Goal: Task Accomplishment & Management: Manage account settings

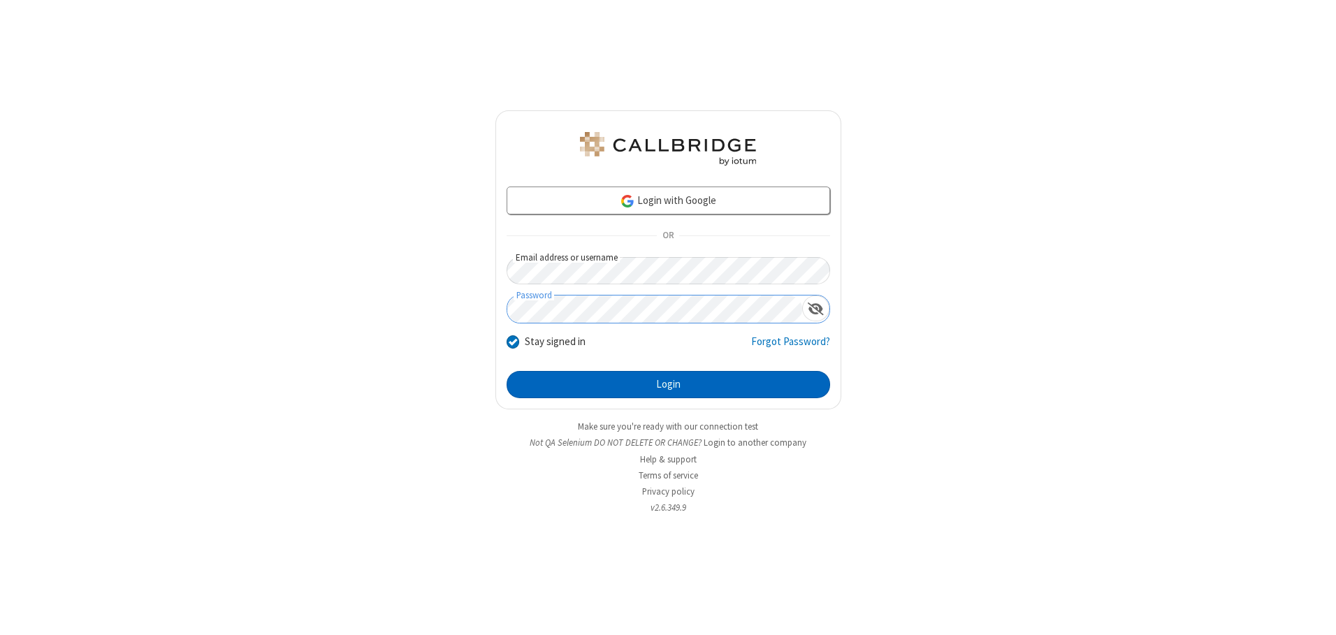
click at [668, 384] on button "Login" at bounding box center [667, 385] width 323 height 28
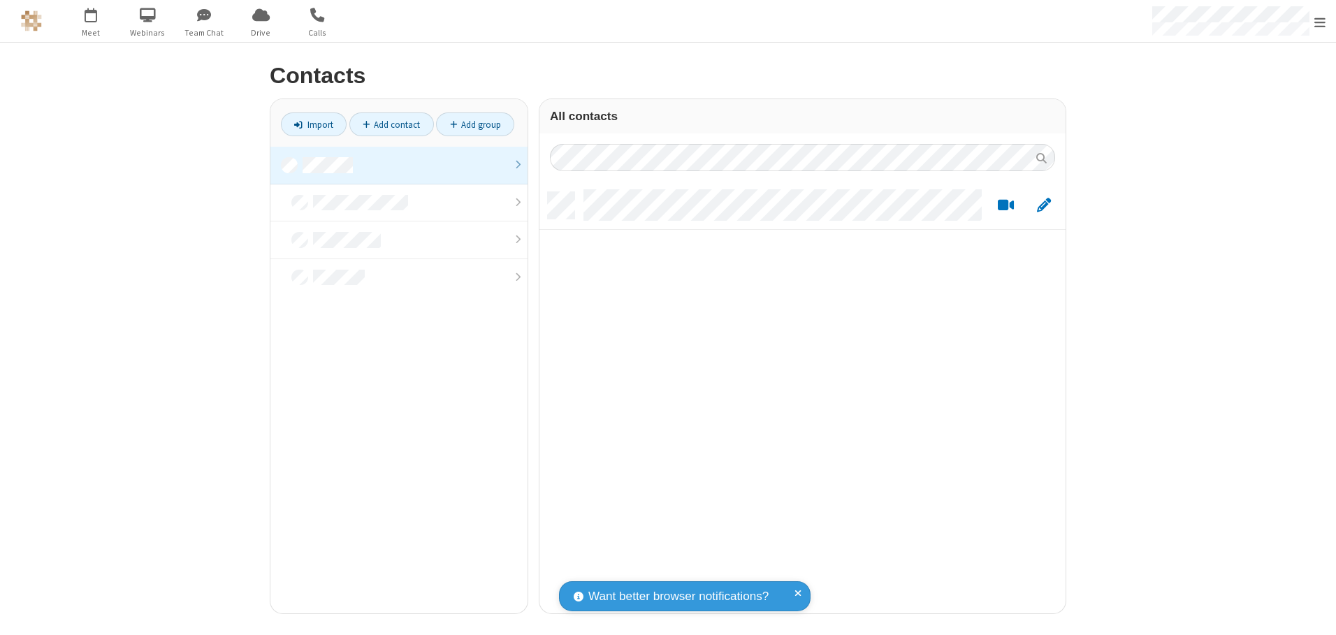
scroll to position [421, 516]
click at [399, 165] on link at bounding box center [398, 166] width 257 height 38
click at [391, 124] on link "Add contact" at bounding box center [391, 124] width 85 height 24
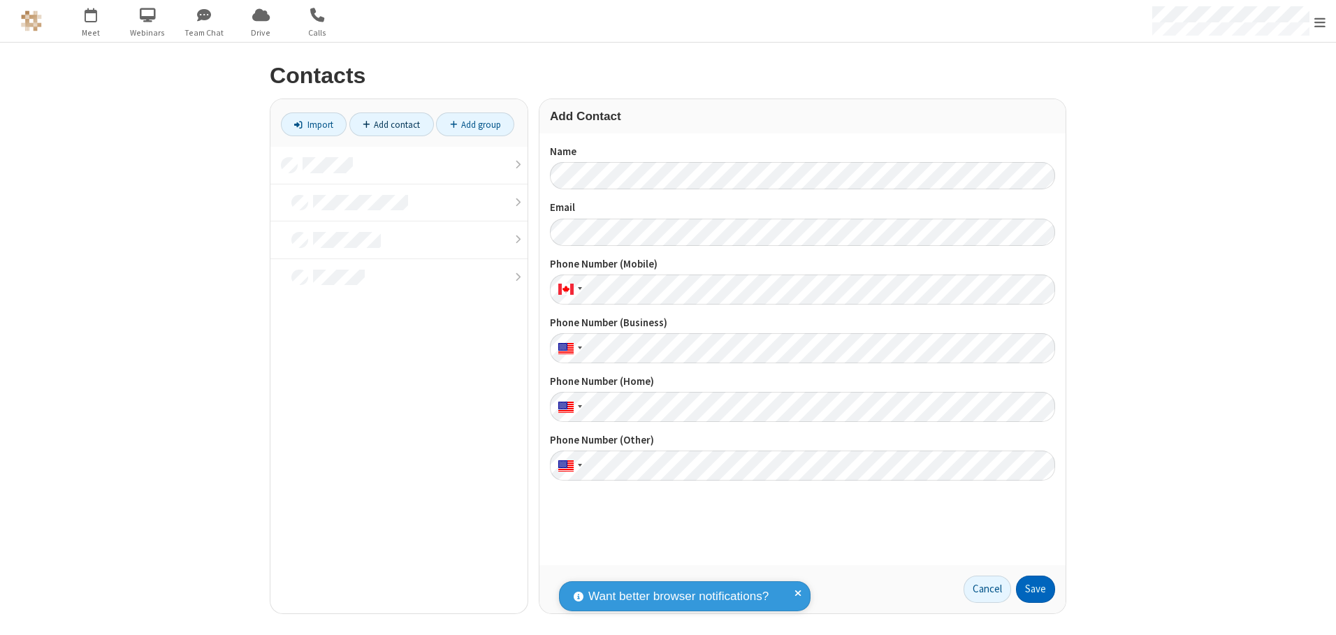
click at [1035, 589] on button "Save" at bounding box center [1035, 590] width 39 height 28
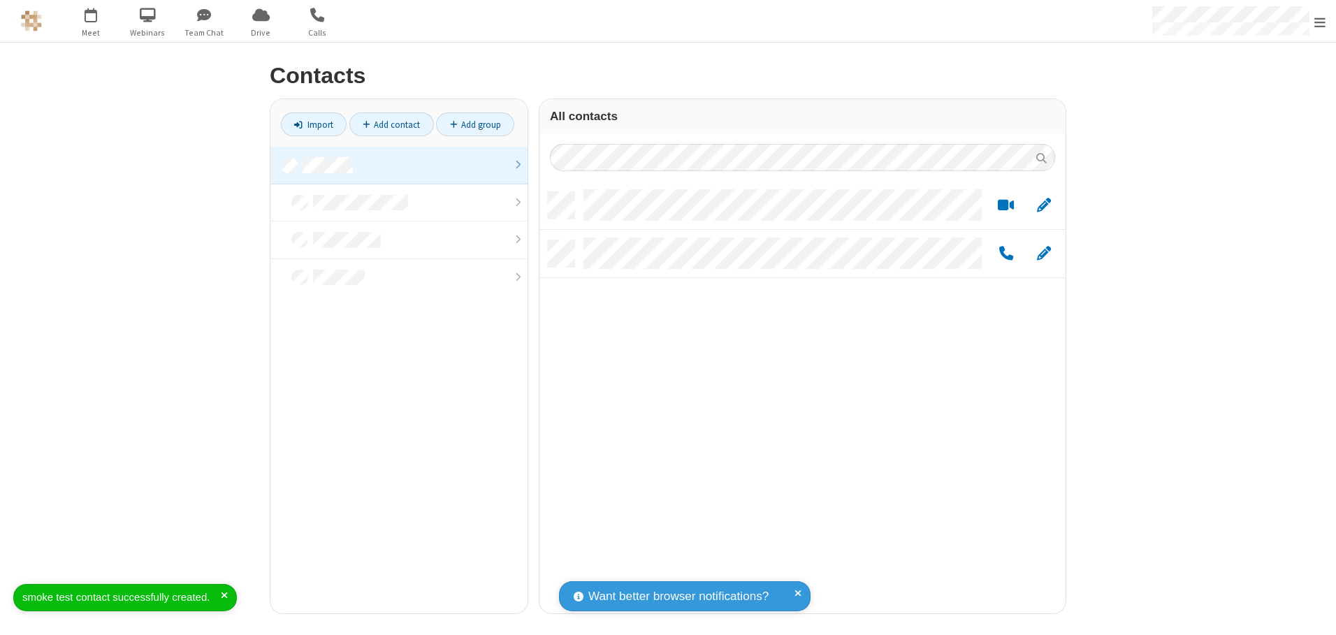
scroll to position [421, 516]
